Goal: Find specific page/section: Find specific page/section

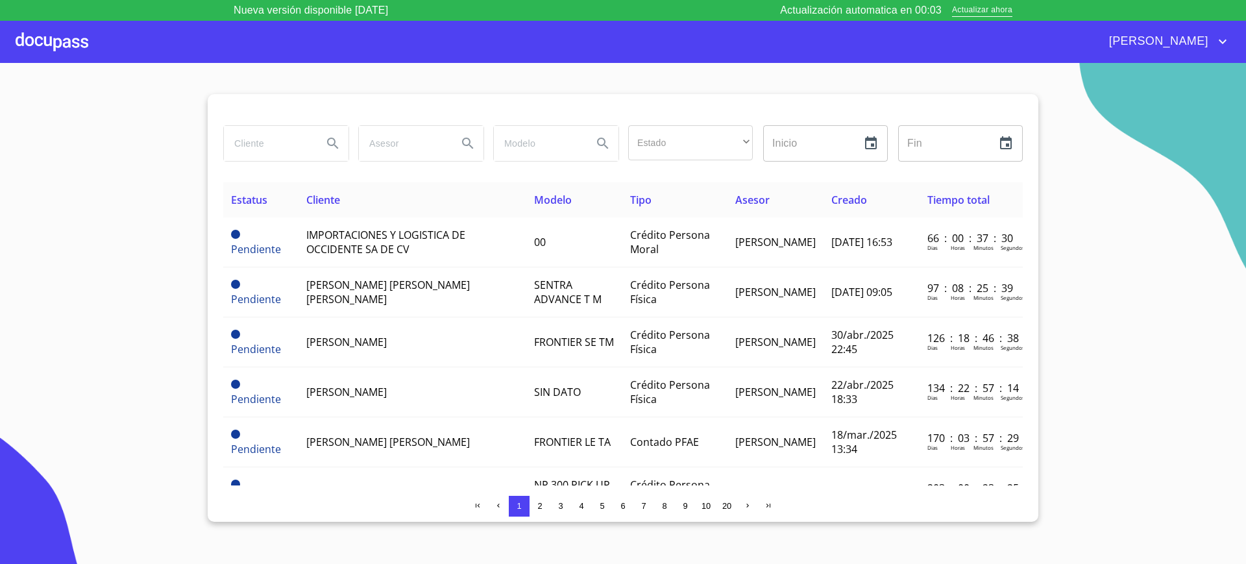
click at [260, 128] on input "search" at bounding box center [268, 143] width 88 height 35
type input "[PERSON_NAME]"
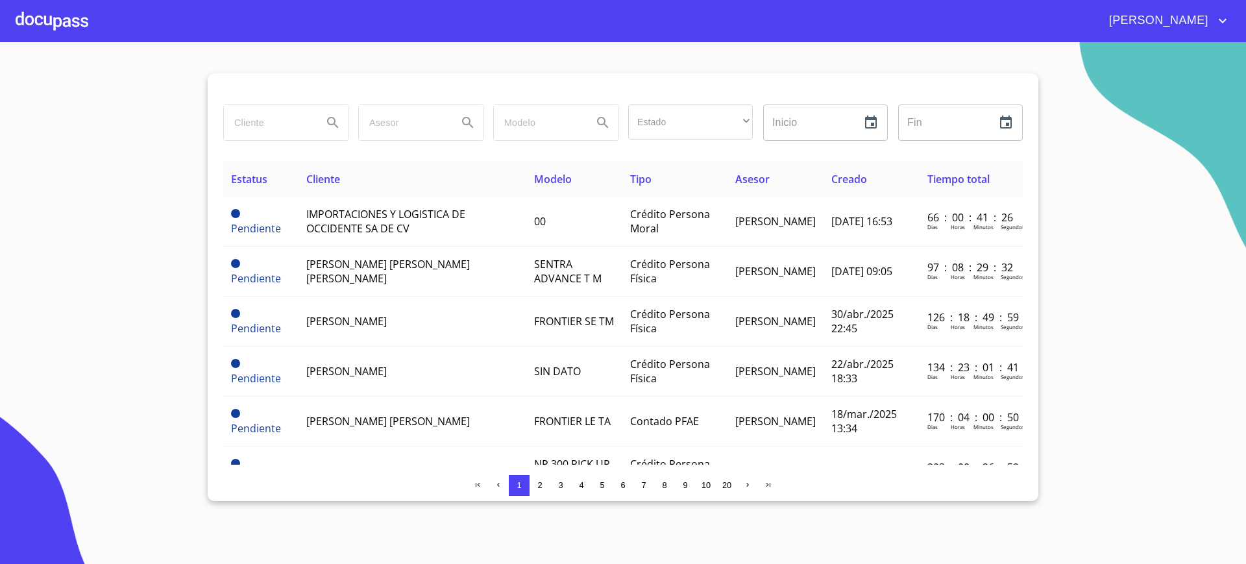
click at [295, 126] on input "search" at bounding box center [268, 122] width 88 height 35
type input "karina"
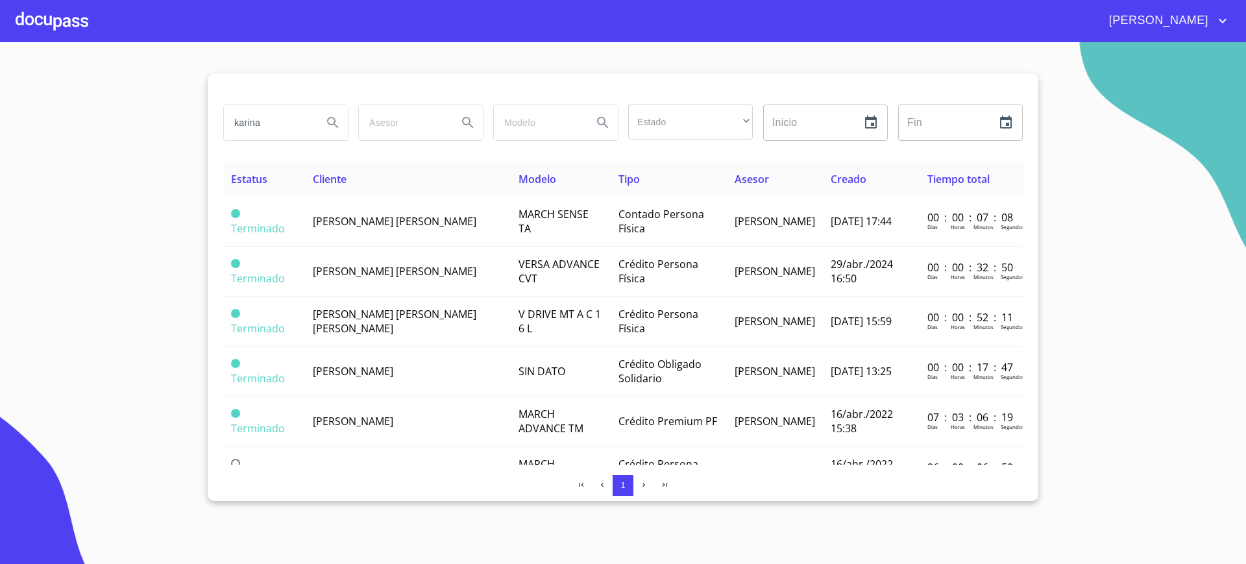
click at [402, 232] on td "GLORIA KARINA PADILLA GONZALEZ" at bounding box center [408, 222] width 206 height 50
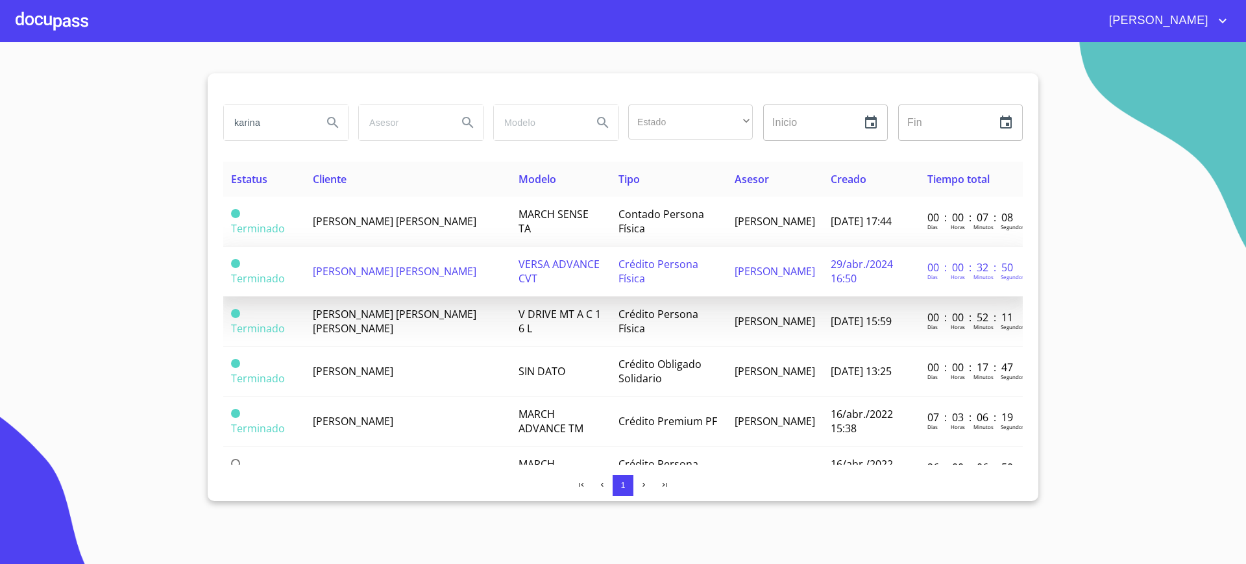
click at [402, 290] on td "KARINA MADRID AGUIAR" at bounding box center [408, 272] width 206 height 50
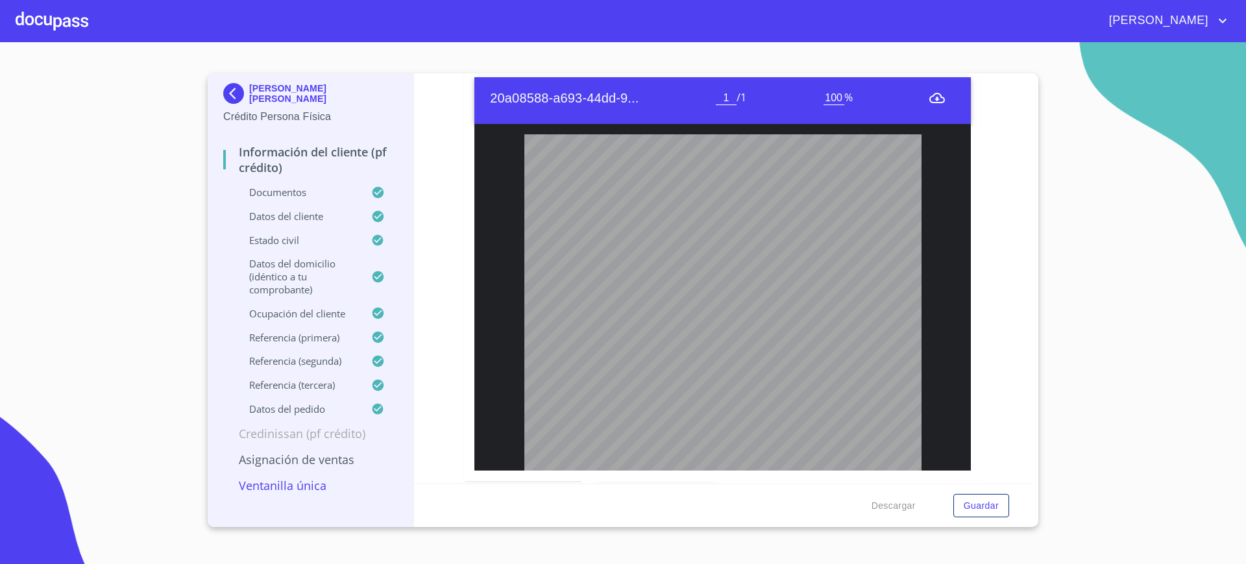
scroll to position [249, 0]
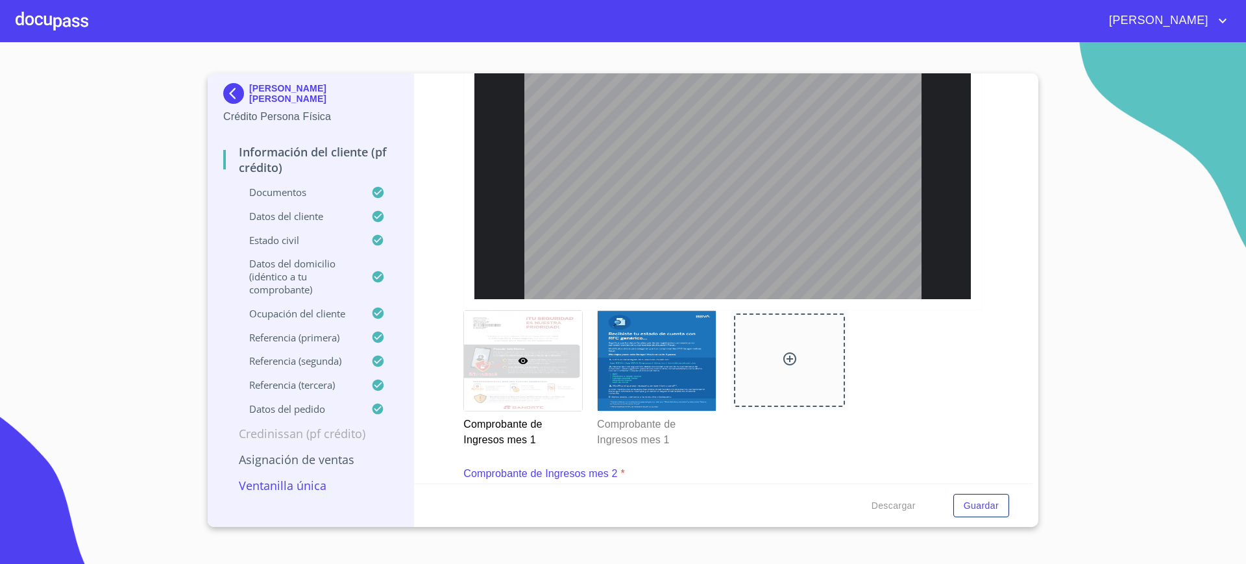
click at [1018, 260] on div "Información del cliente (PF crédito) Documentos Documento de identificación.   …" at bounding box center [723, 278] width 618 height 410
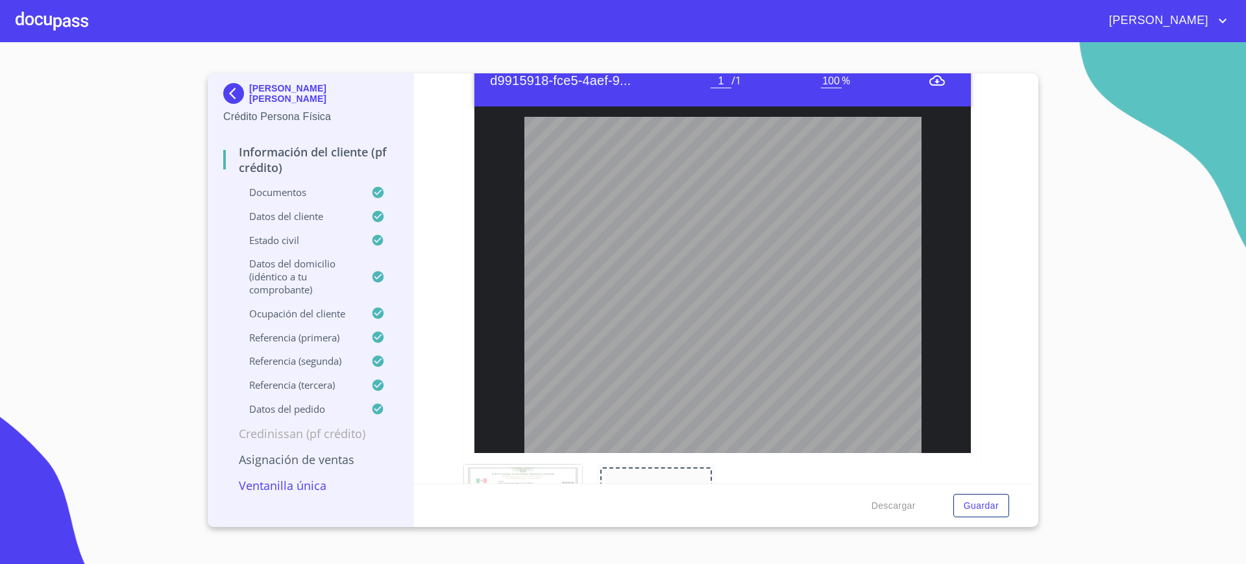
scroll to position [3348, 0]
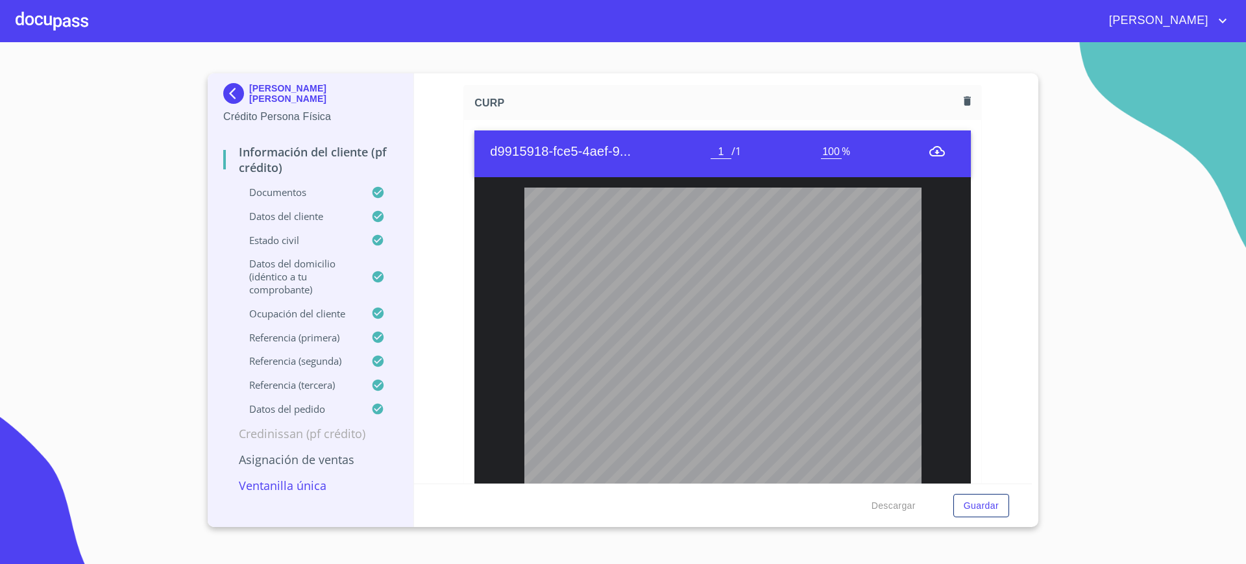
click at [929, 156] on icon "menu" at bounding box center [937, 151] width 16 height 16
